Goal: Task Accomplishment & Management: Use online tool/utility

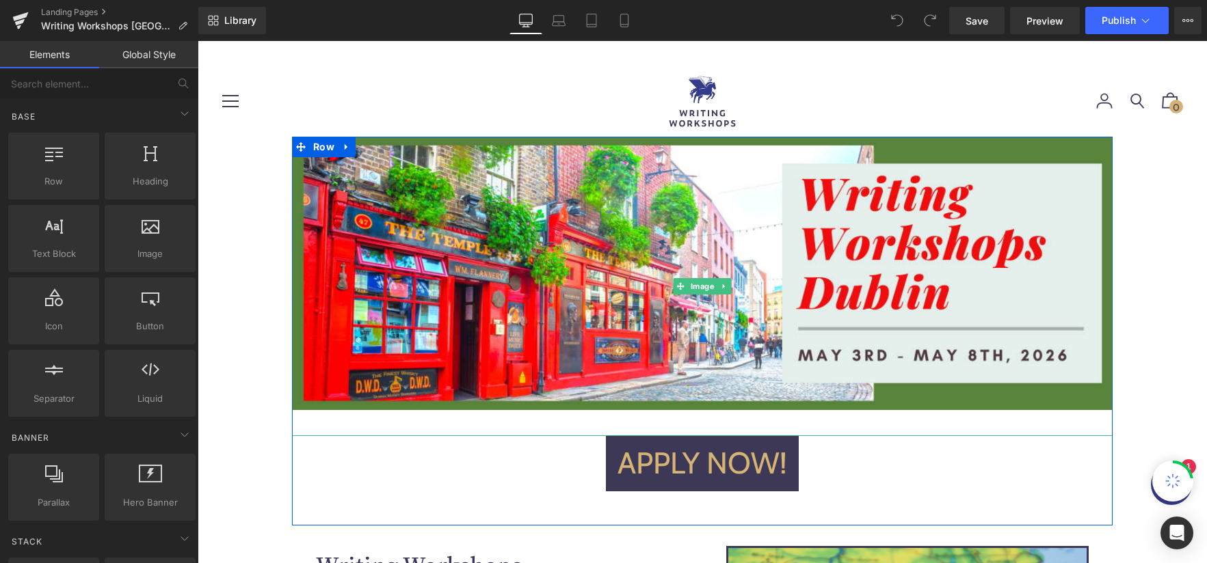
scroll to position [97, 0]
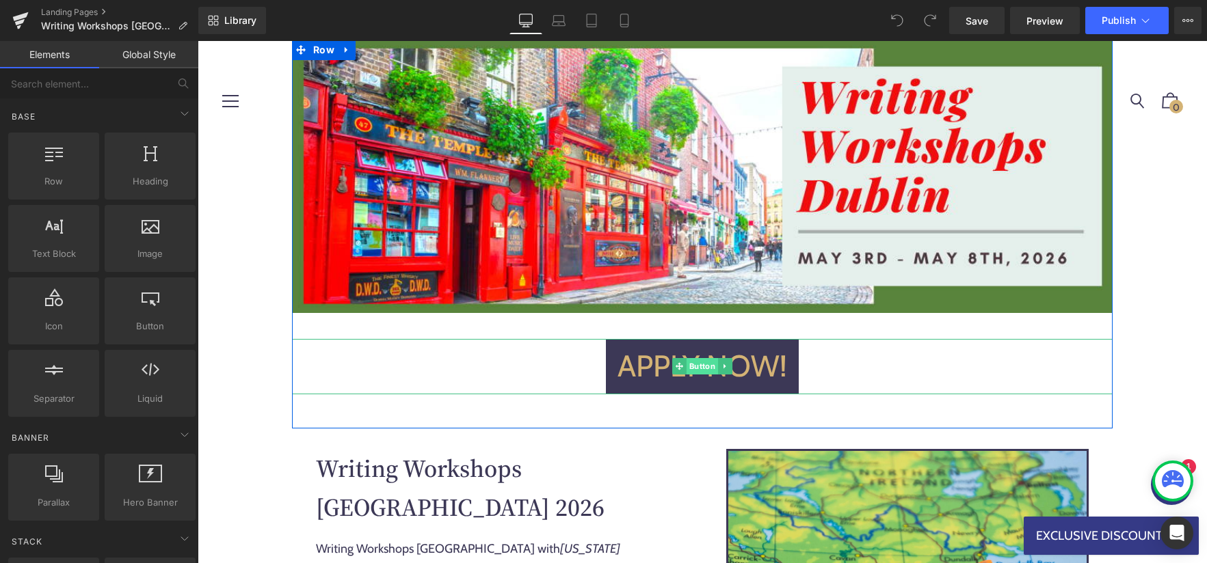
click at [701, 365] on span "Button" at bounding box center [701, 366] width 31 height 16
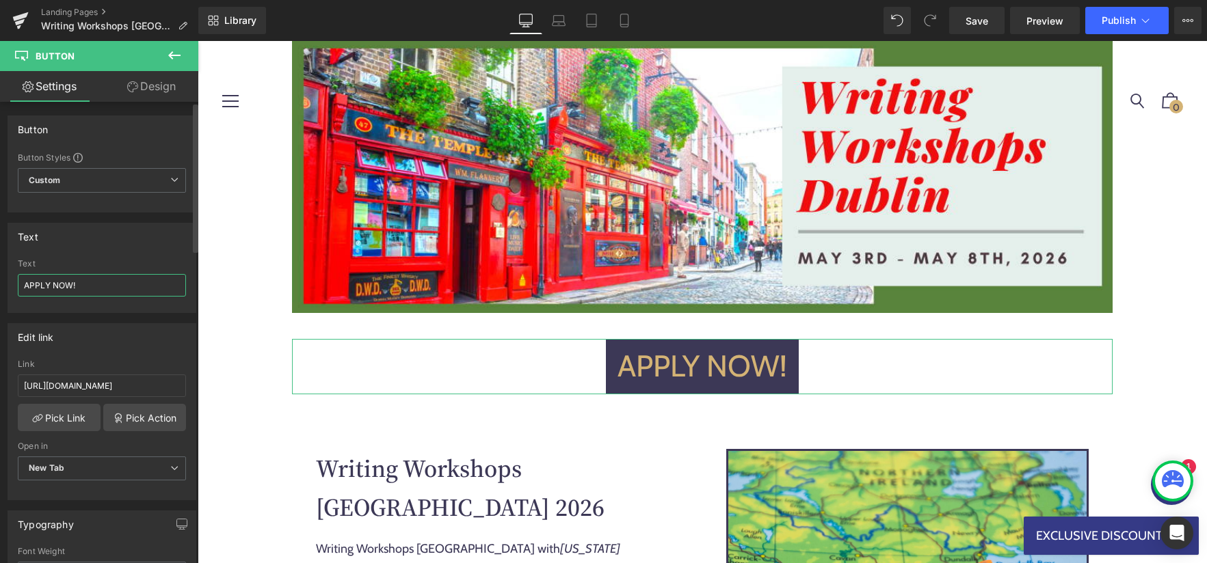
click at [116, 288] on input "APPLY NOW!" at bounding box center [102, 285] width 168 height 23
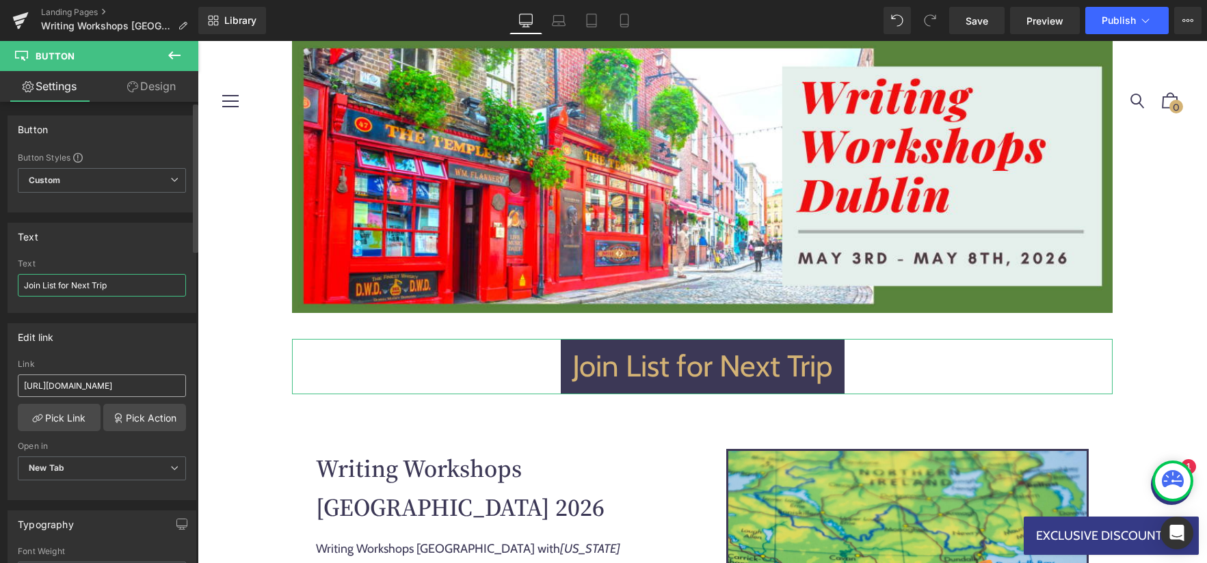
type input "Join List for Next Trip"
click at [105, 383] on input "[URL][DOMAIN_NAME]" at bounding box center [102, 386] width 168 height 23
paste input "dublin-workshop-notifications"
type input "[URL][DOMAIN_NAME]"
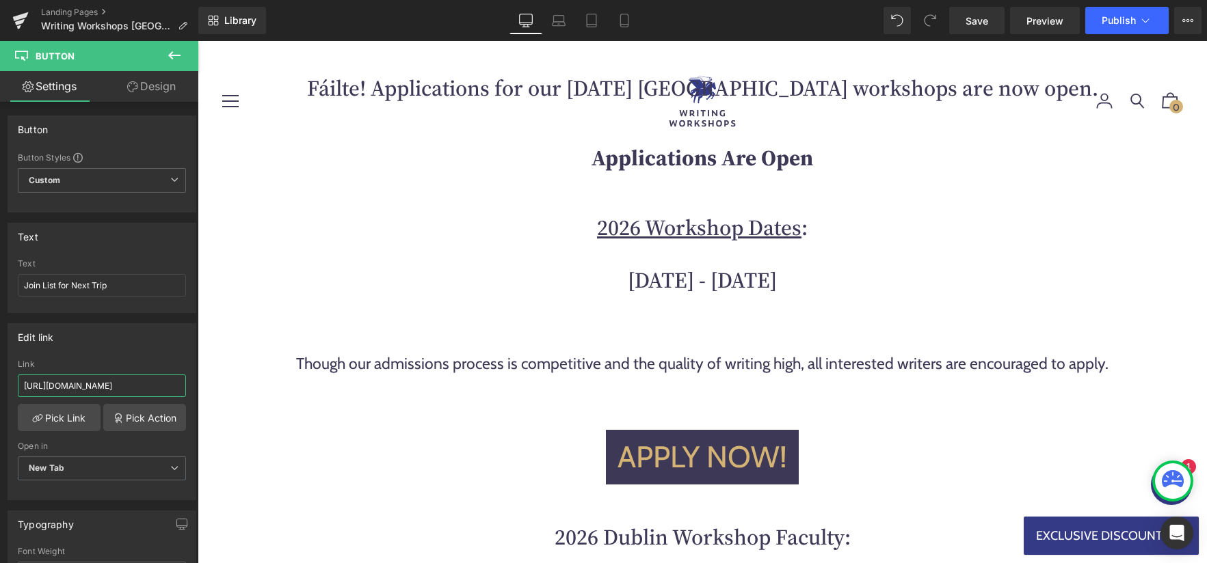
scroll to position [1291, 0]
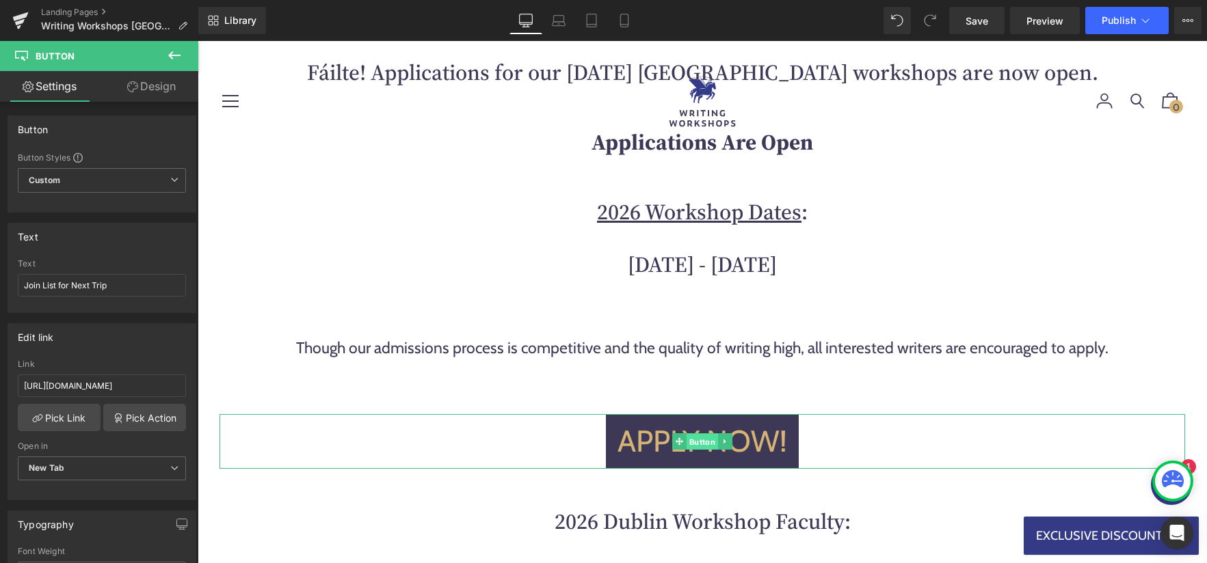
click at [697, 444] on span "Button" at bounding box center [701, 442] width 31 height 16
click at [122, 292] on input "APPLY NOW!" at bounding box center [102, 285] width 168 height 23
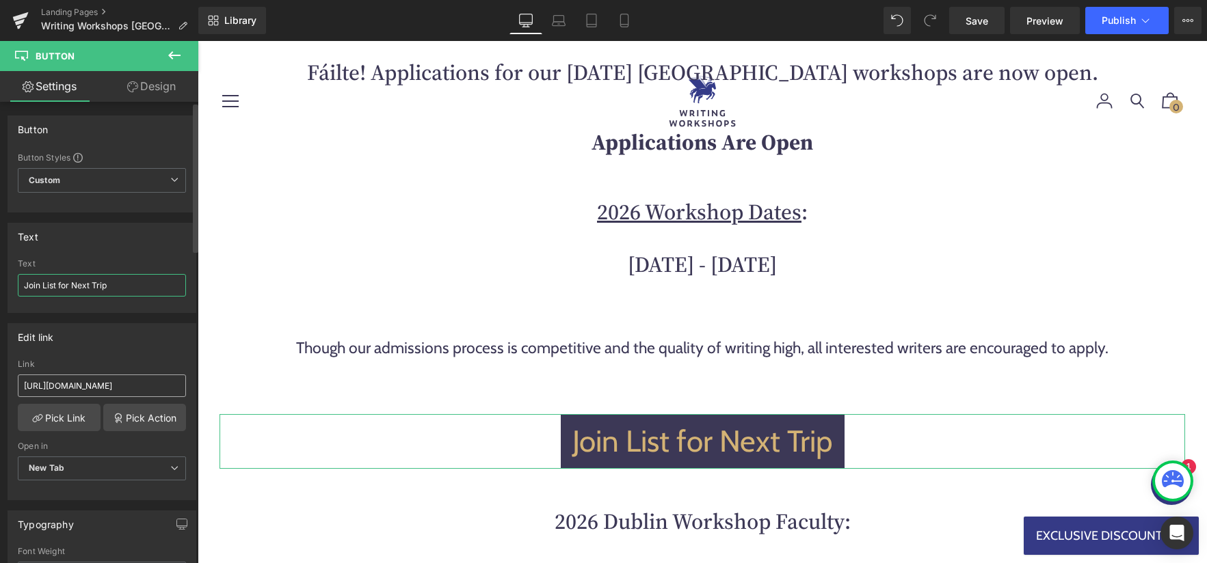
type input "Join List for Next Trip"
click at [124, 381] on input "[URL][DOMAIN_NAME]" at bounding box center [102, 386] width 168 height 23
paste input "dublin-workshop-notifications"
type input "[URL][DOMAIN_NAME]"
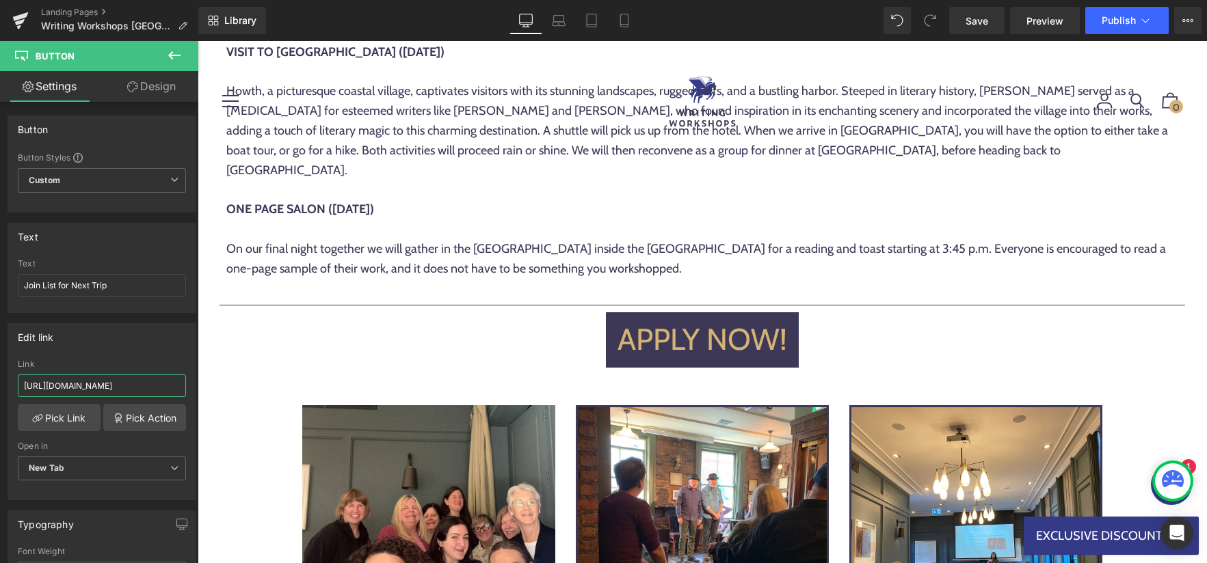
scroll to position [5284, 0]
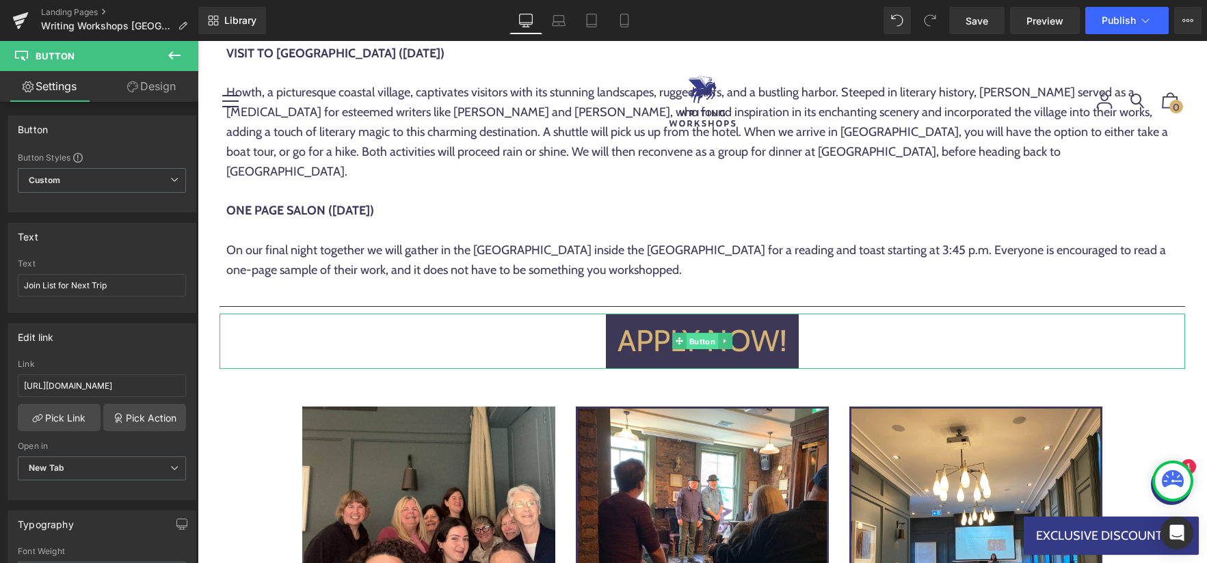
click at [701, 334] on span "Button" at bounding box center [701, 342] width 31 height 16
click at [135, 381] on input "[URL][DOMAIN_NAME]" at bounding box center [102, 386] width 168 height 23
paste input "dublin-workshop-notifications"
type input "[URL][DOMAIN_NAME]"
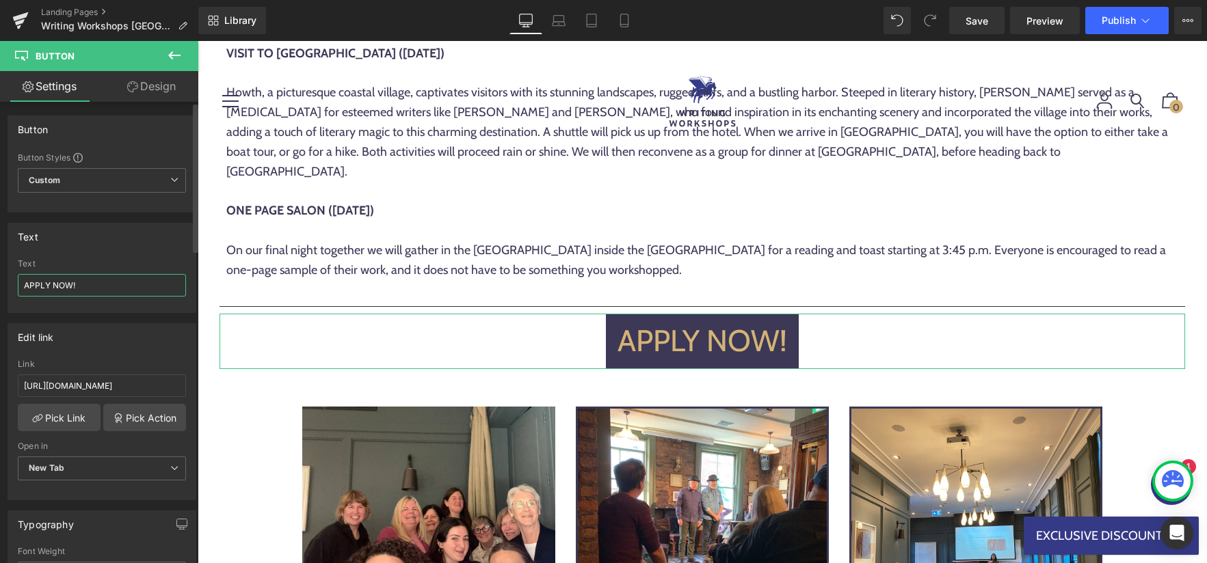
click at [123, 285] on input "APPLY NOW!" at bounding box center [102, 285] width 168 height 23
type input "Join List for Next Trip"
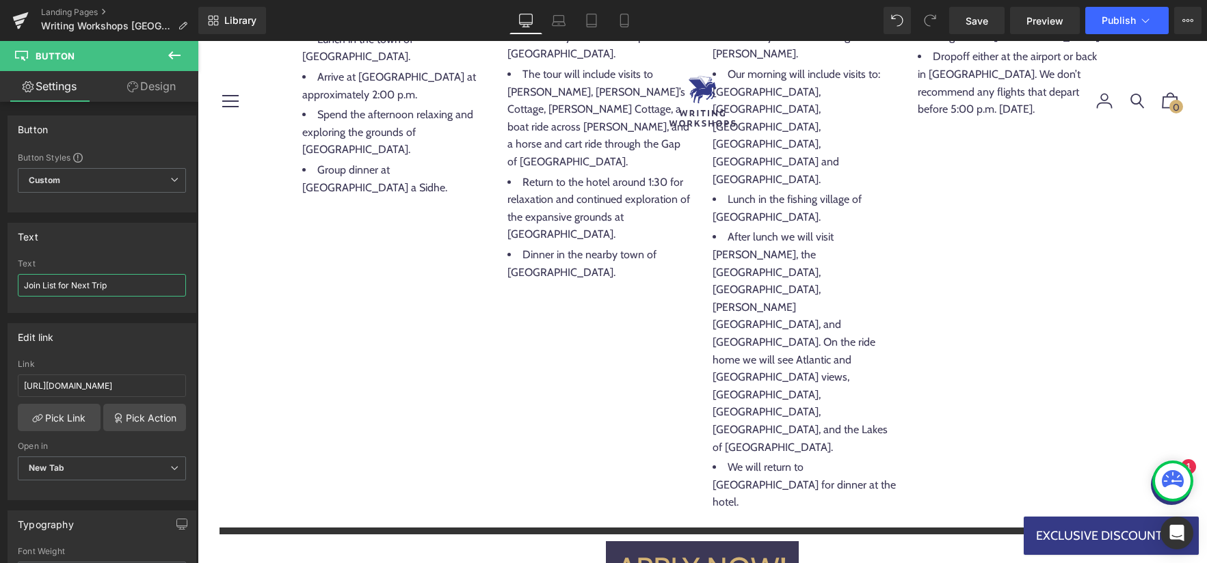
scroll to position [8373, 0]
click at [703, 560] on span "Button" at bounding box center [701, 568] width 31 height 16
click at [128, 383] on input "[URL][DOMAIN_NAME]" at bounding box center [102, 386] width 168 height 23
paste input "dublin-workshop-notifications"
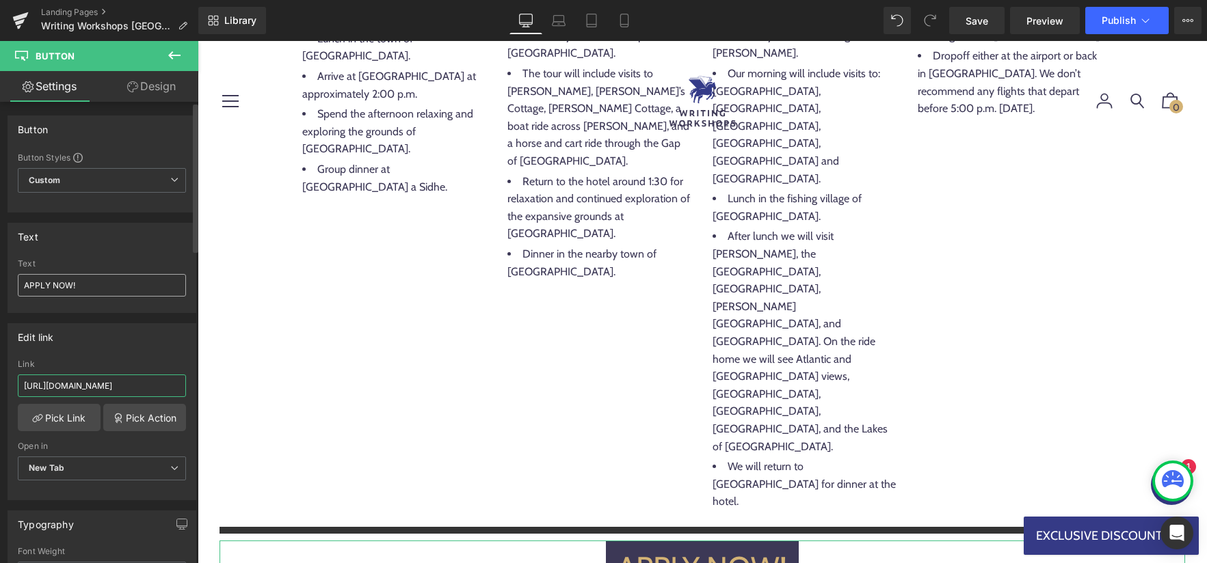
type input "[URL][DOMAIN_NAME]"
click at [105, 285] on input "APPLY NOW!" at bounding box center [102, 285] width 168 height 23
type input "Join List for Next Trip"
click at [107, 385] on input "[URL][DOMAIN_NAME]" at bounding box center [102, 386] width 168 height 23
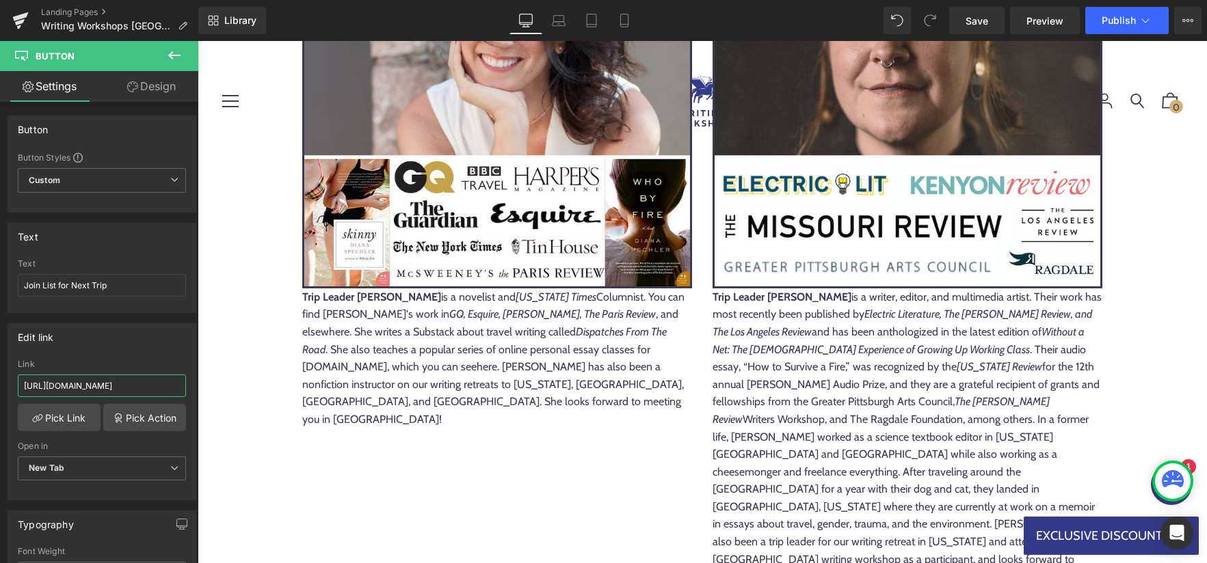
scroll to position [11845, 0]
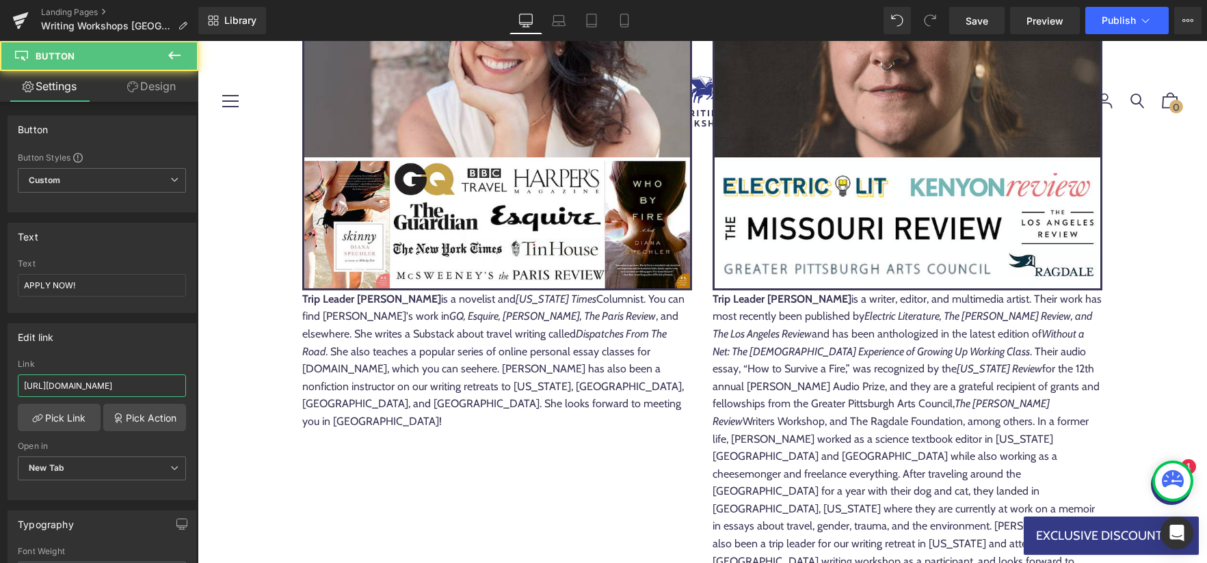
click at [124, 376] on input "[URL][DOMAIN_NAME]" at bounding box center [102, 386] width 168 height 23
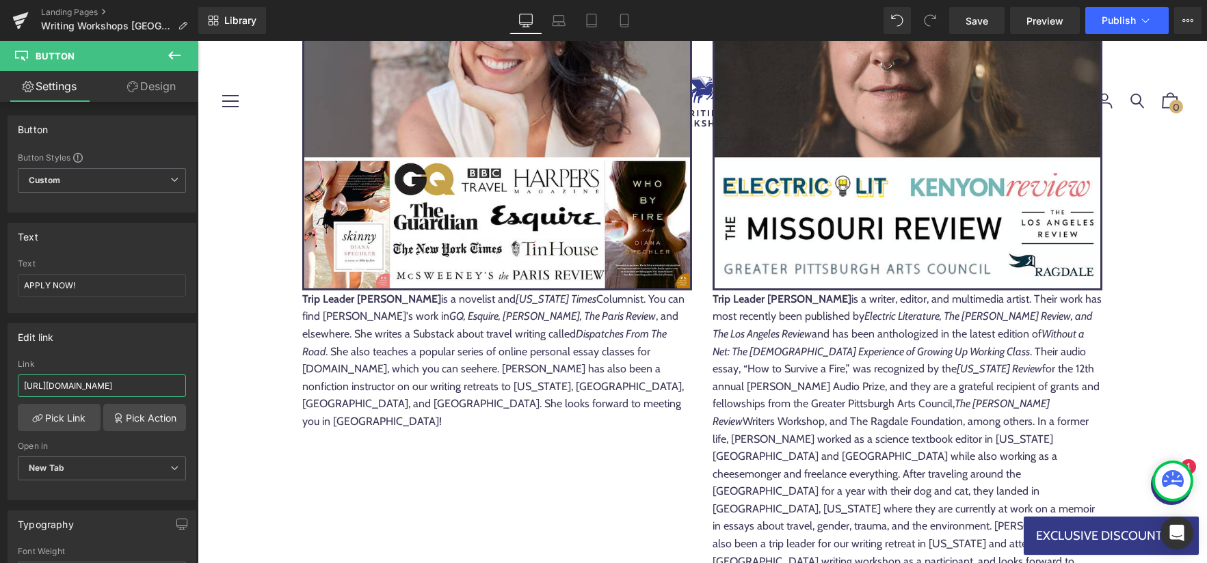
paste input "dublin-workshop-notifications"
type input "[URL][DOMAIN_NAME]"
click at [105, 286] on input "APPLY NOW!" at bounding box center [102, 285] width 168 height 23
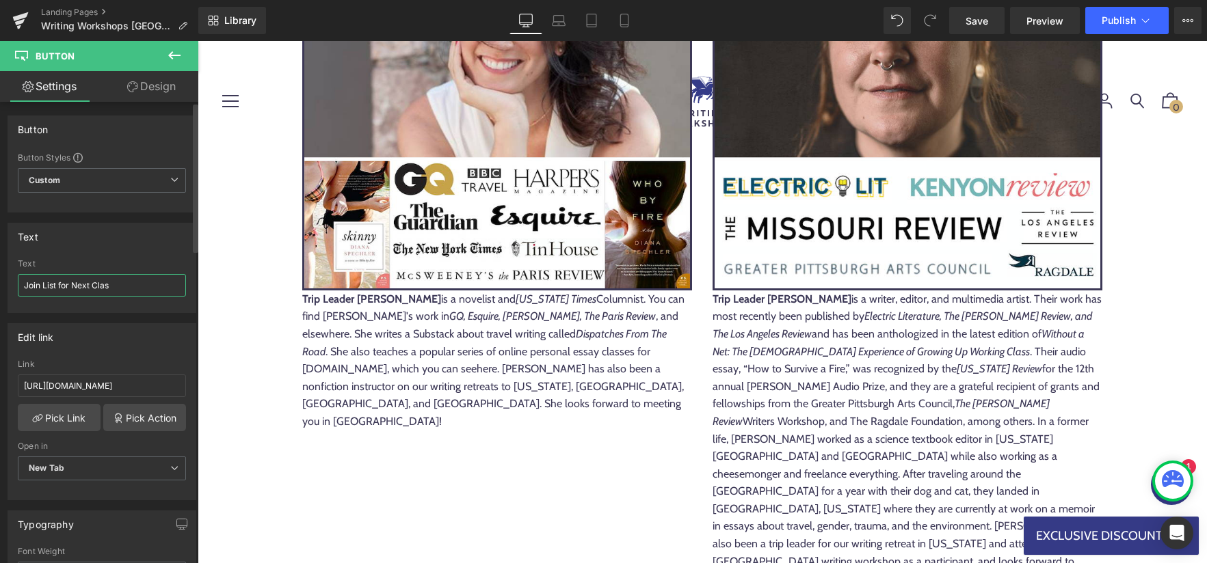
type input "Join List for Next Class"
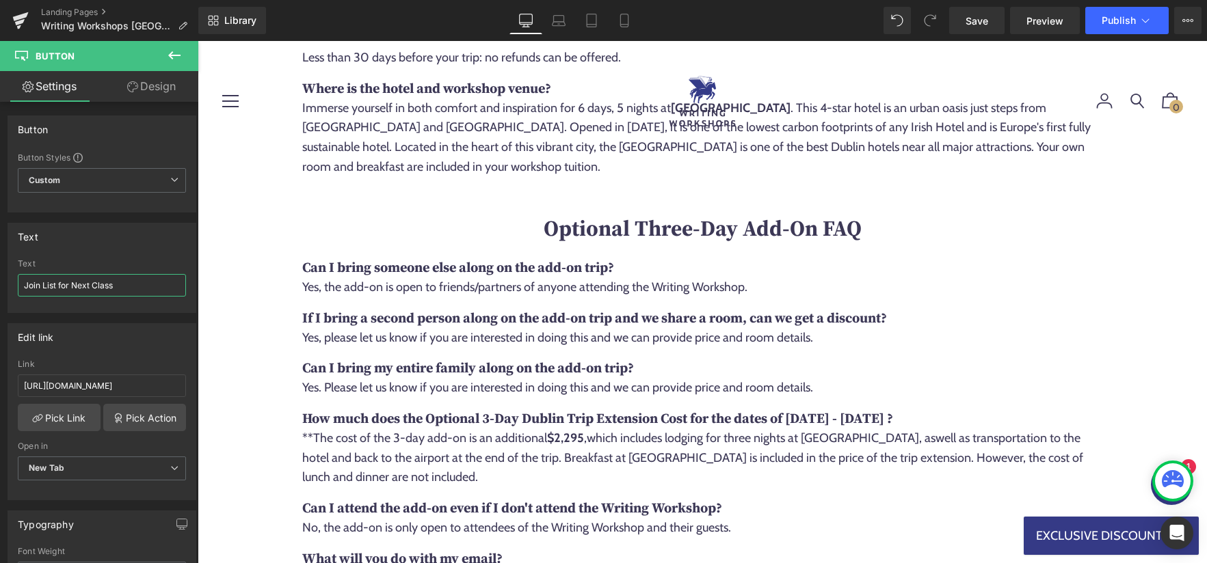
scroll to position [13513, 0]
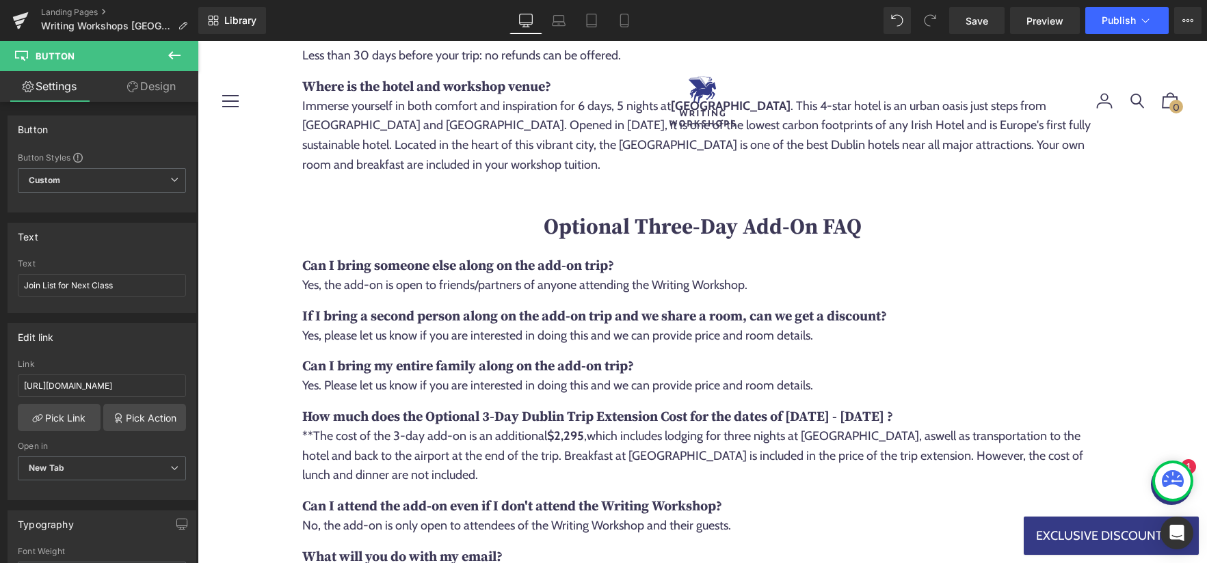
click at [154, 387] on input "[URL][DOMAIN_NAME]" at bounding box center [102, 386] width 168 height 23
paste input "dublin-workshop-notifications"
type input "[URL][DOMAIN_NAME]"
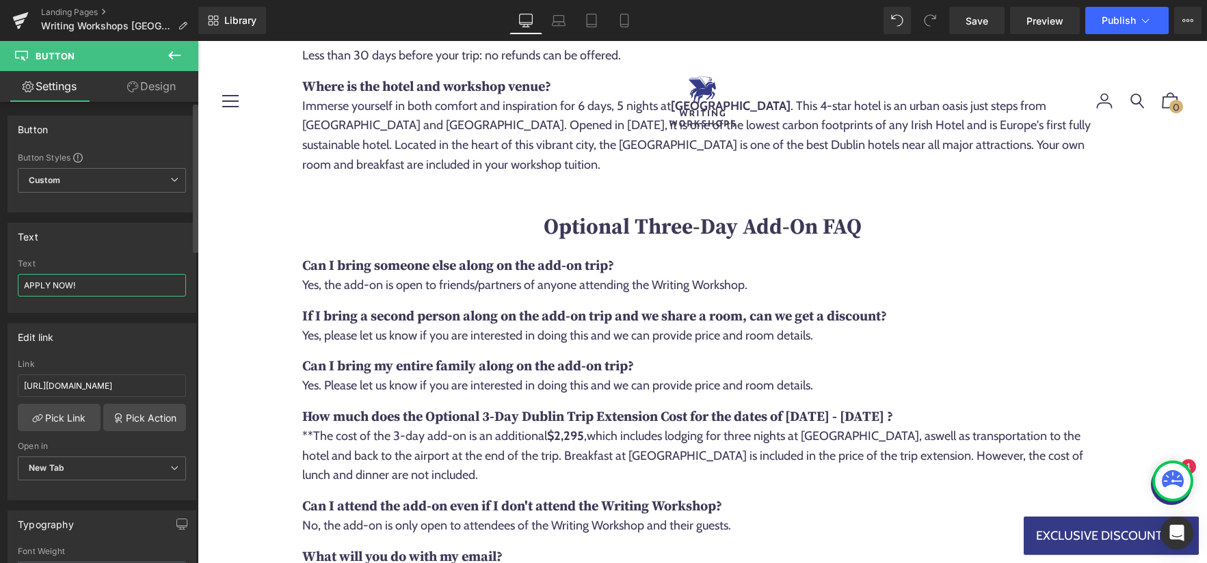
click at [140, 274] on input "APPLY NOW!" at bounding box center [102, 285] width 168 height 23
type input "Join List For Next Trip"
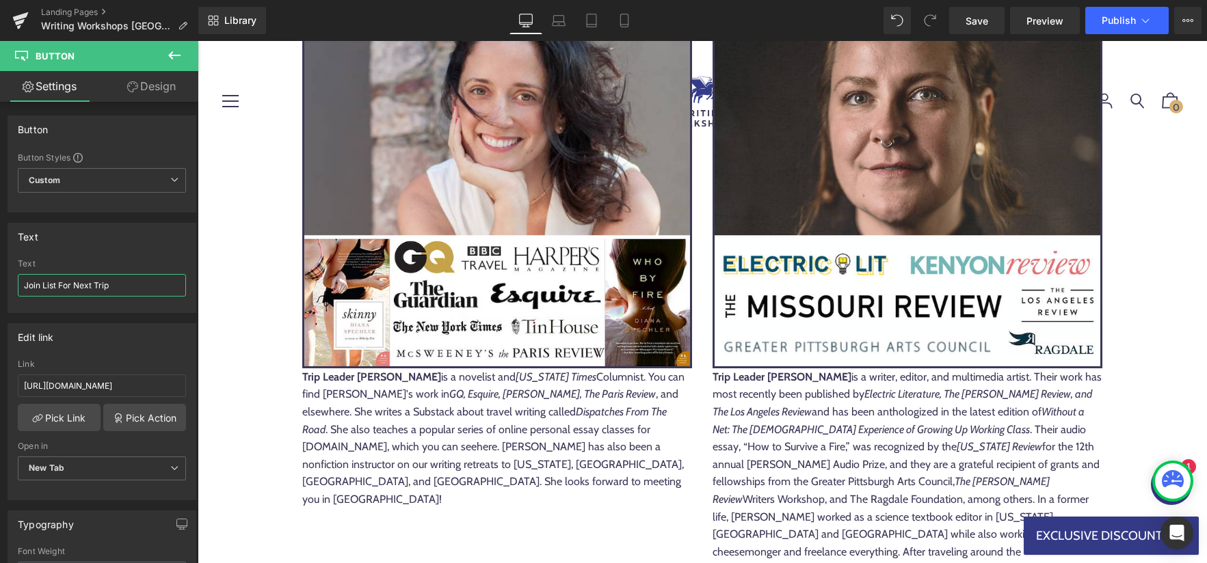
scroll to position [11768, 0]
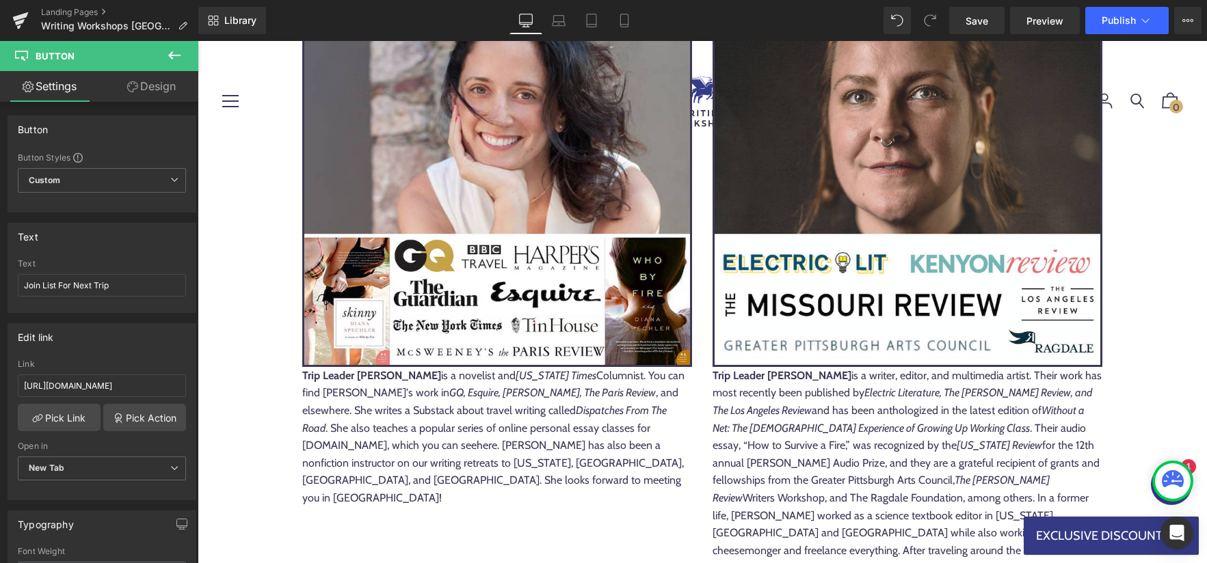
click at [137, 278] on input "Join List for Next Class" at bounding box center [102, 285] width 168 height 23
click at [134, 286] on input "Join List for Next Class" at bounding box center [102, 285] width 168 height 23
type input "Join List for Next Trip"
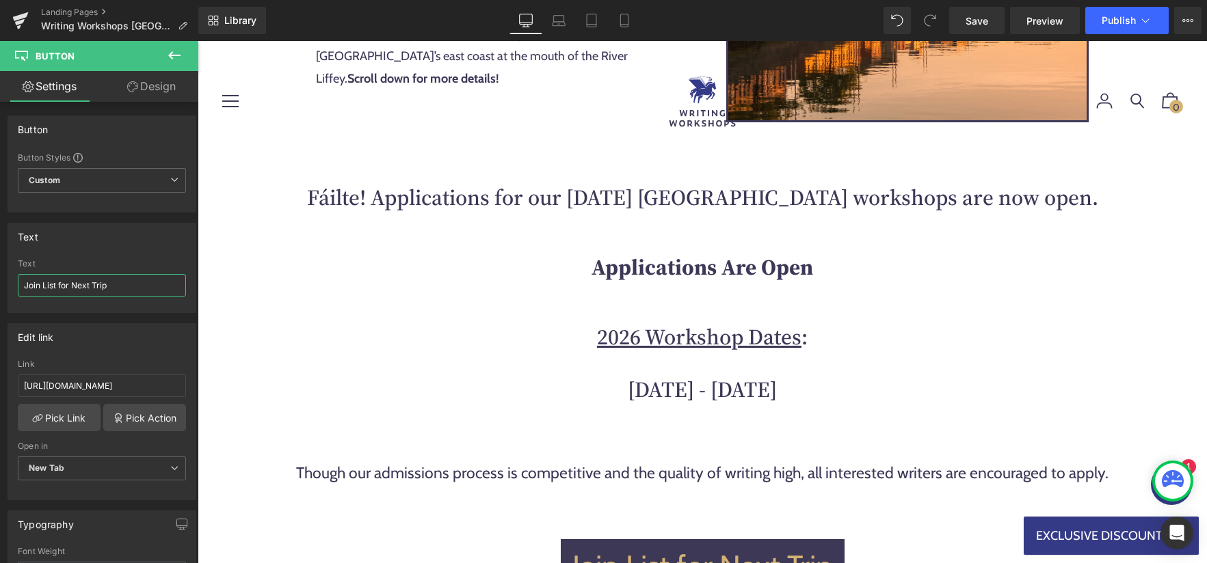
scroll to position [1127, 0]
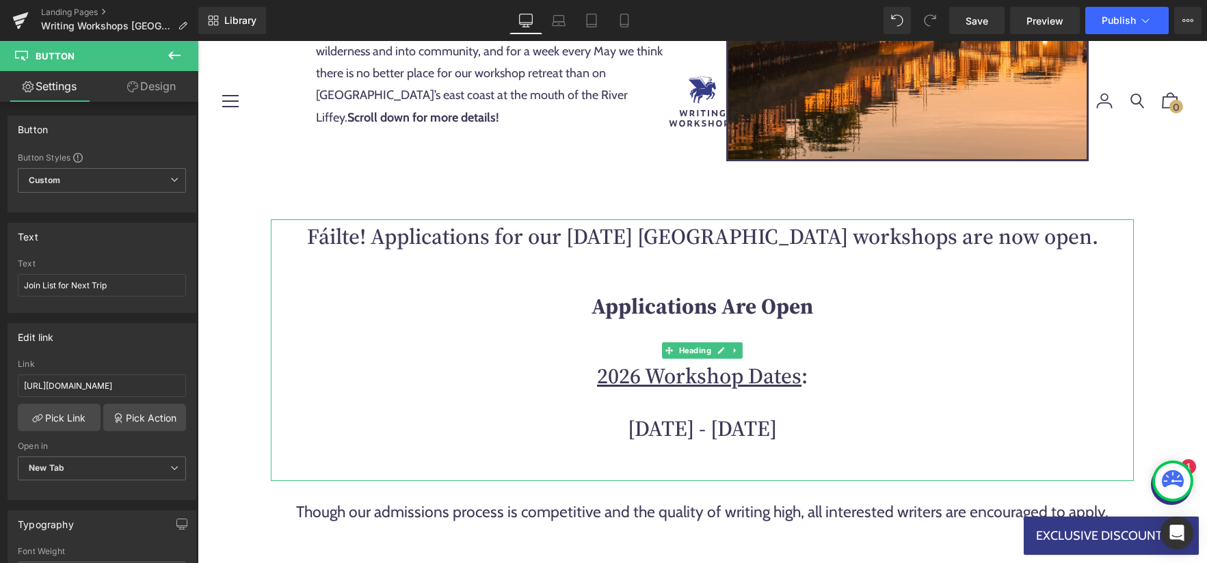
click at [788, 304] on strong "Applications Are Open" at bounding box center [701, 306] width 221 height 30
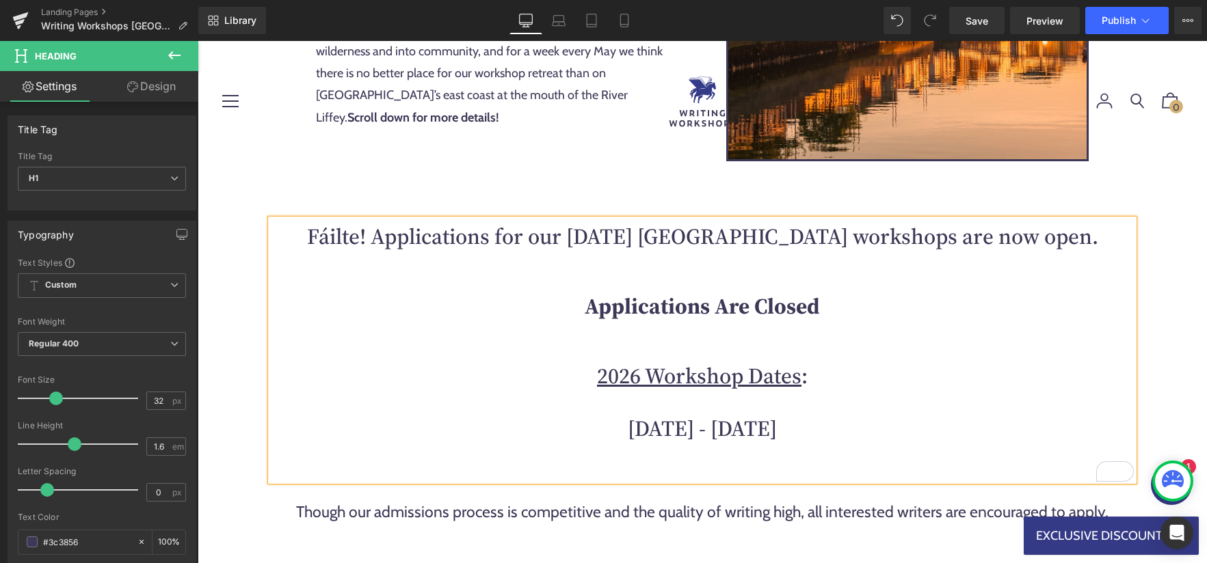
click at [980, 234] on h1 "Fáilte! Applications for our [DATE] [GEOGRAPHIC_DATA] workshops are now open ." at bounding box center [702, 236] width 863 height 35
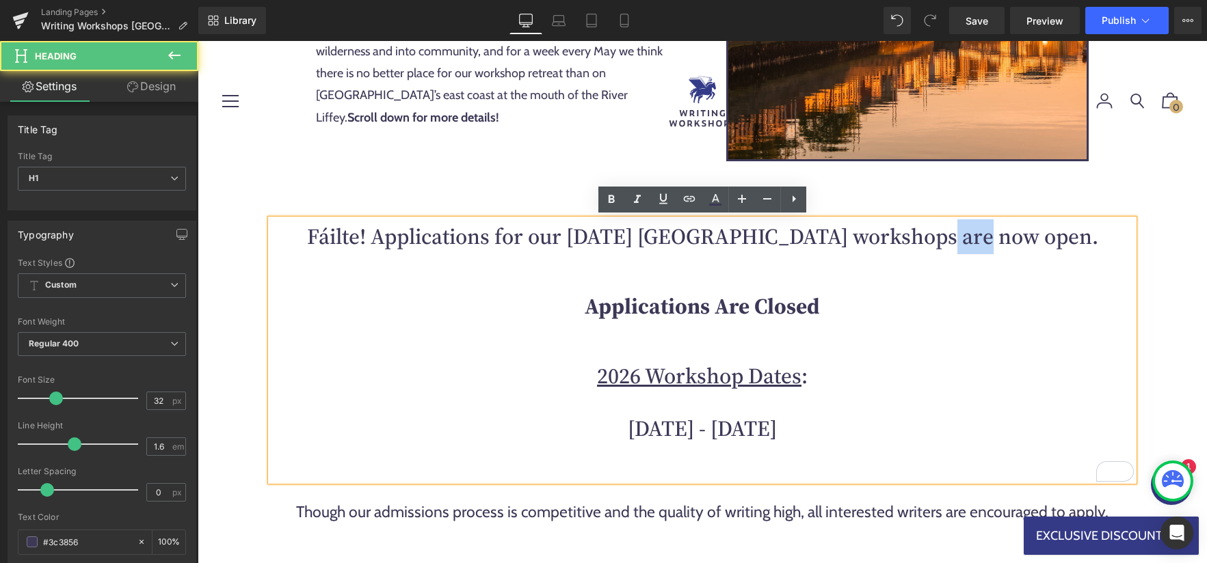
click at [980, 234] on h1 "Fáilte! Applications for our [DATE] [GEOGRAPHIC_DATA] workshops are now open ." at bounding box center [702, 236] width 863 height 35
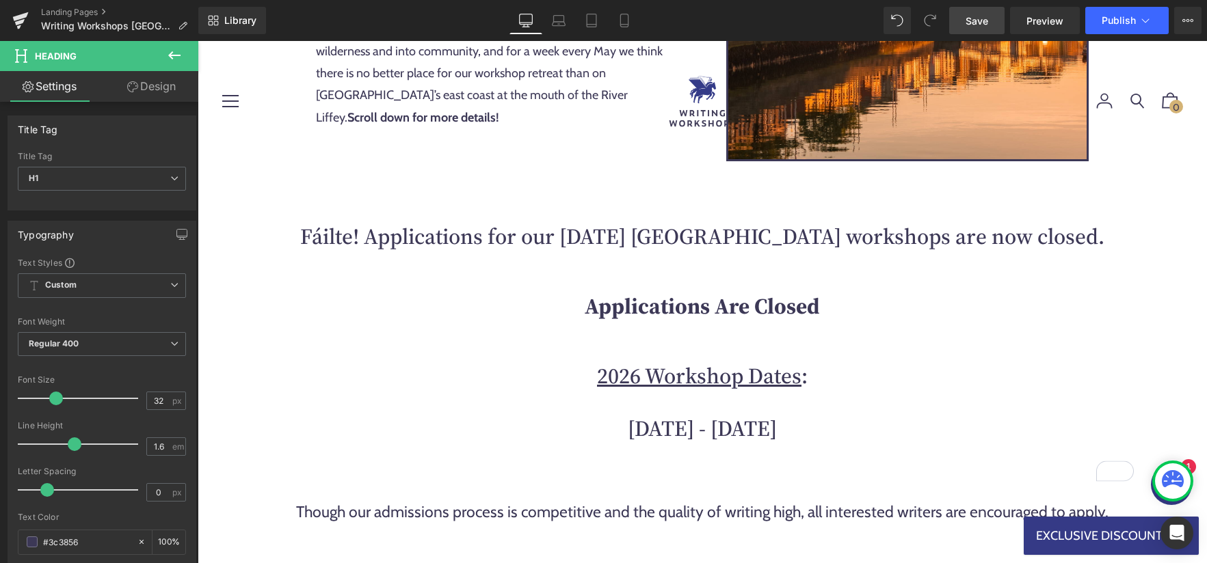
click at [970, 23] on span "Save" at bounding box center [976, 21] width 23 height 14
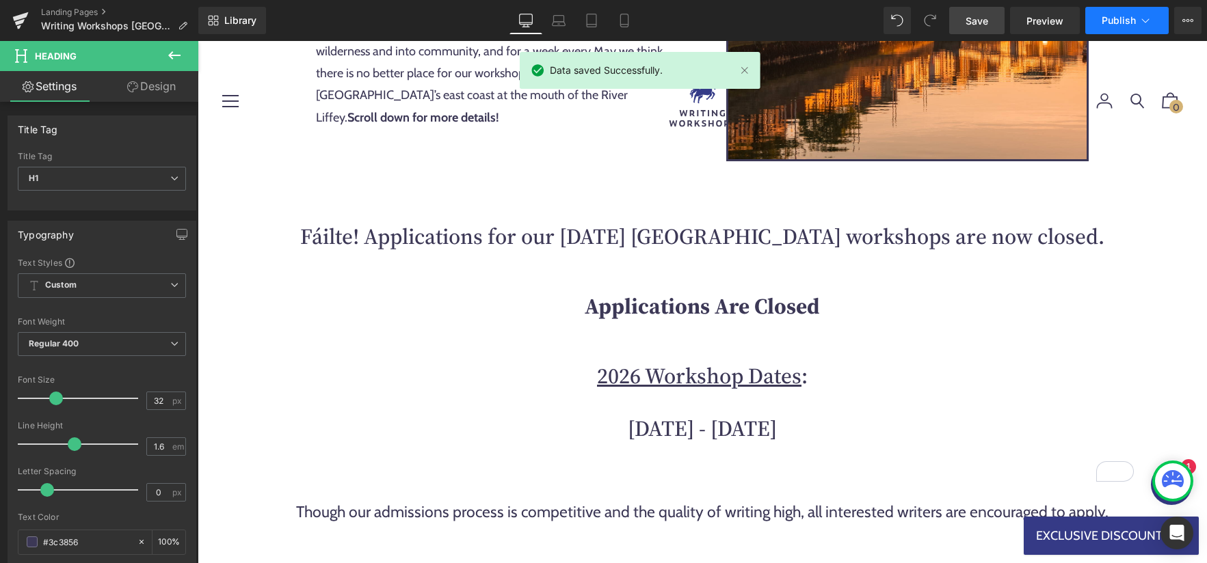
click at [1151, 20] on icon at bounding box center [1145, 21] width 14 height 14
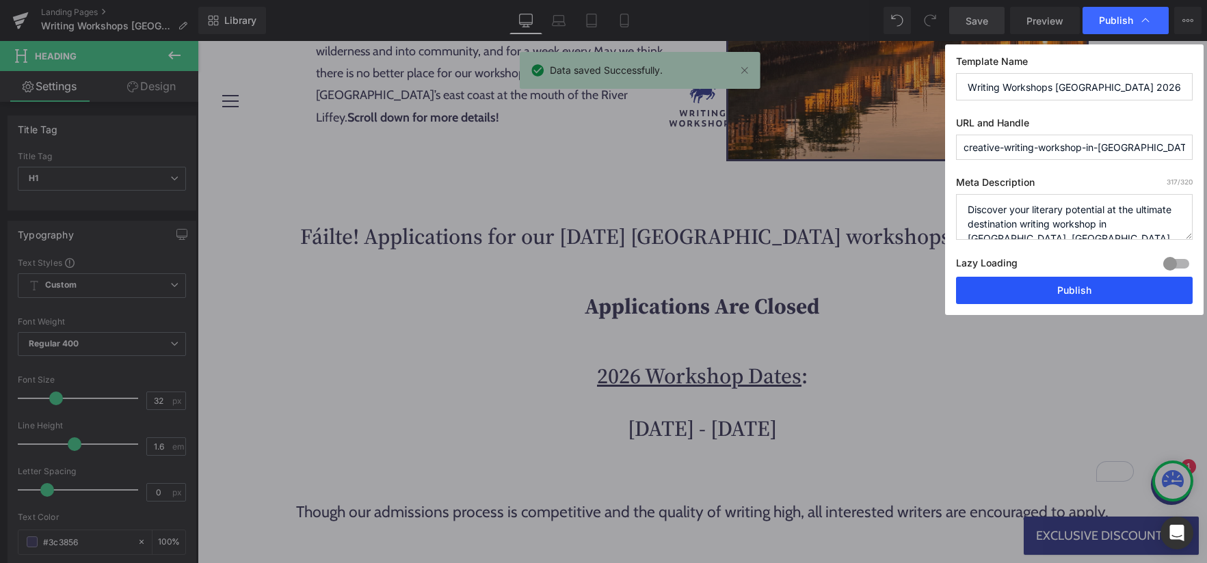
click at [1077, 284] on button "Publish" at bounding box center [1074, 290] width 237 height 27
